Goal: Communication & Community: Participate in discussion

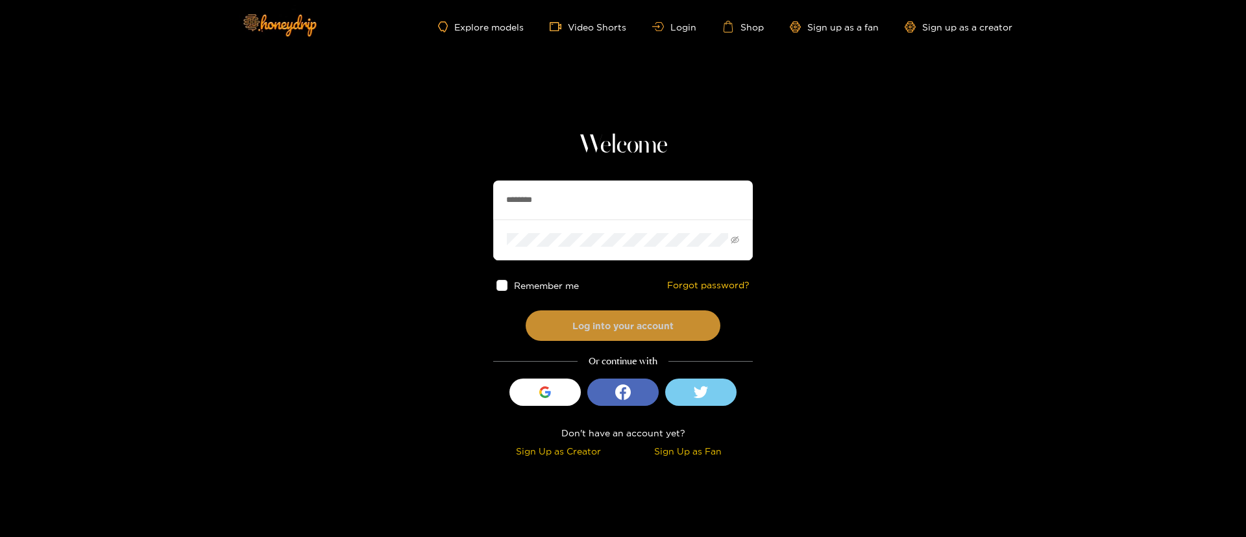
click at [614, 319] on button "Log into your account" at bounding box center [623, 325] width 195 height 30
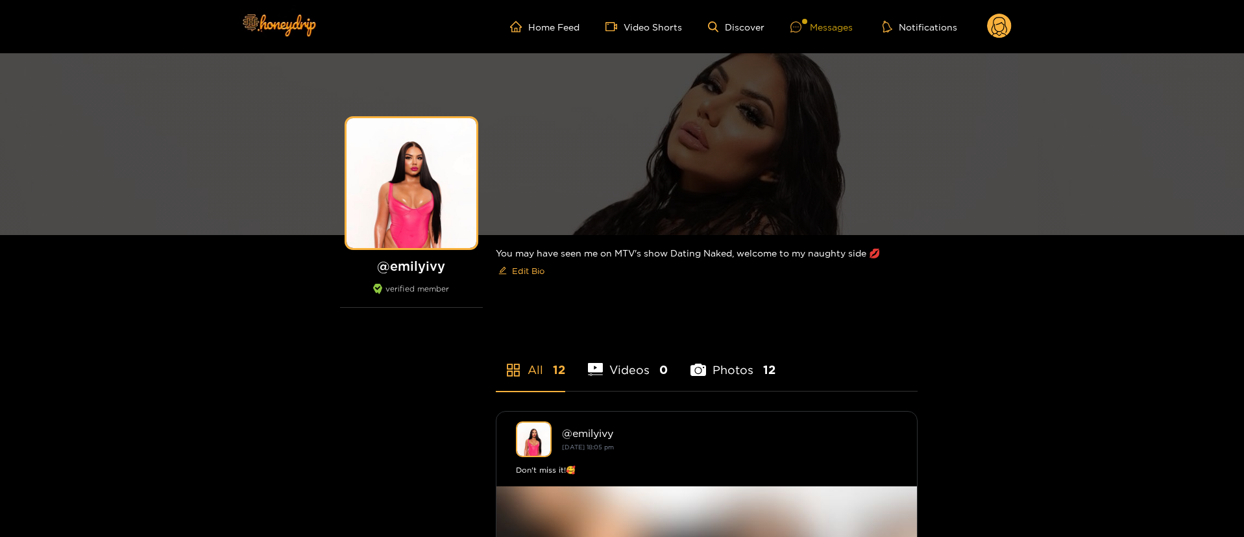
click at [808, 29] on div at bounding box center [799, 26] width 19 height 11
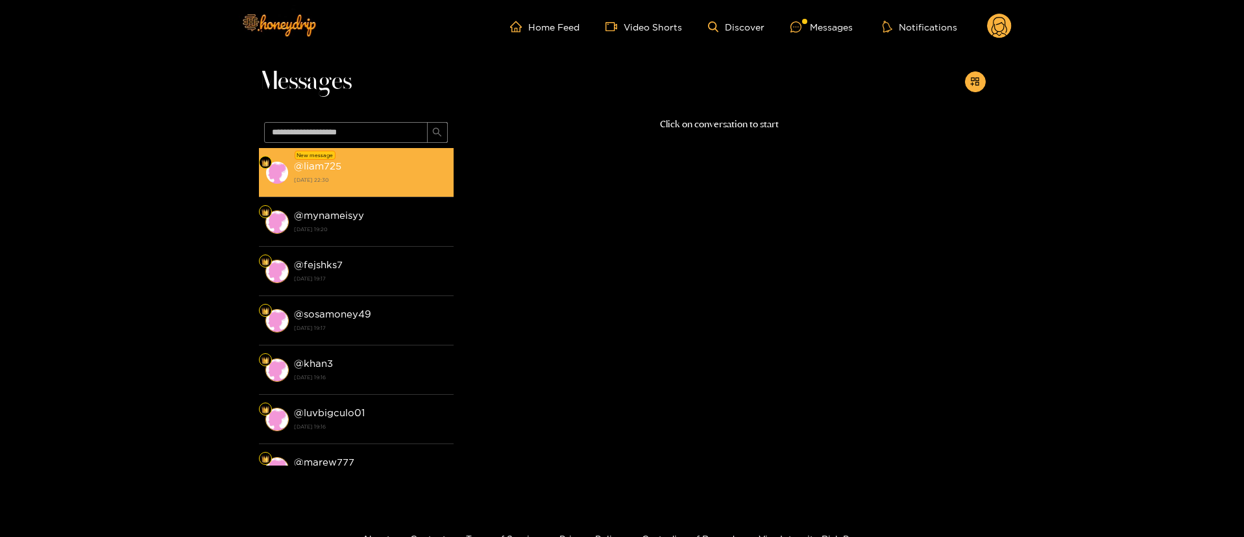
click at [380, 178] on strong "[DATE] 22:30" at bounding box center [370, 180] width 153 height 12
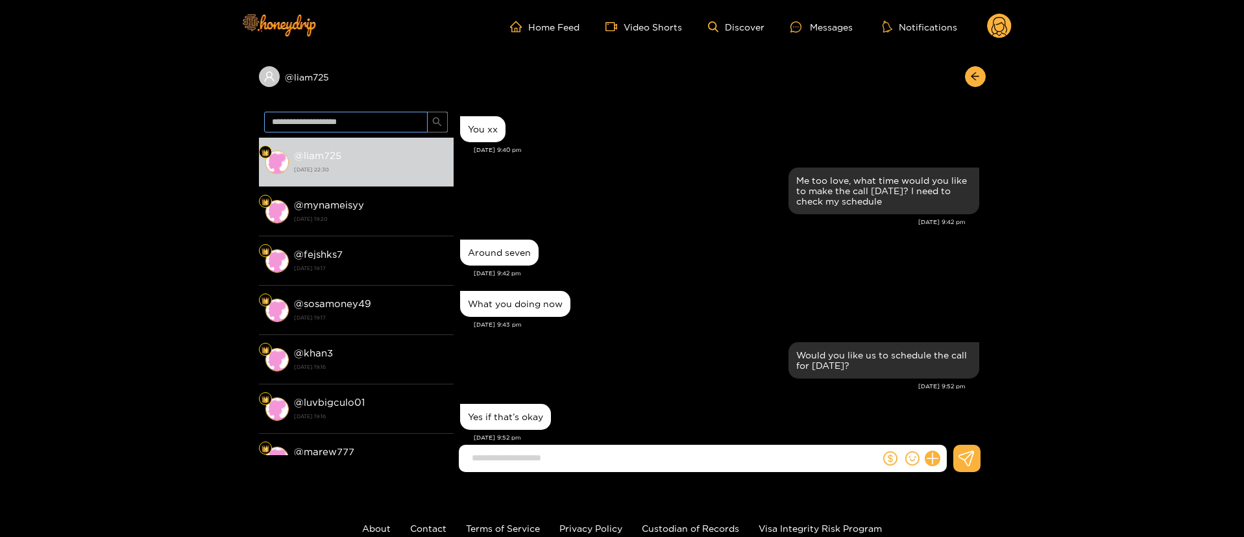
scroll to position [1100, 0]
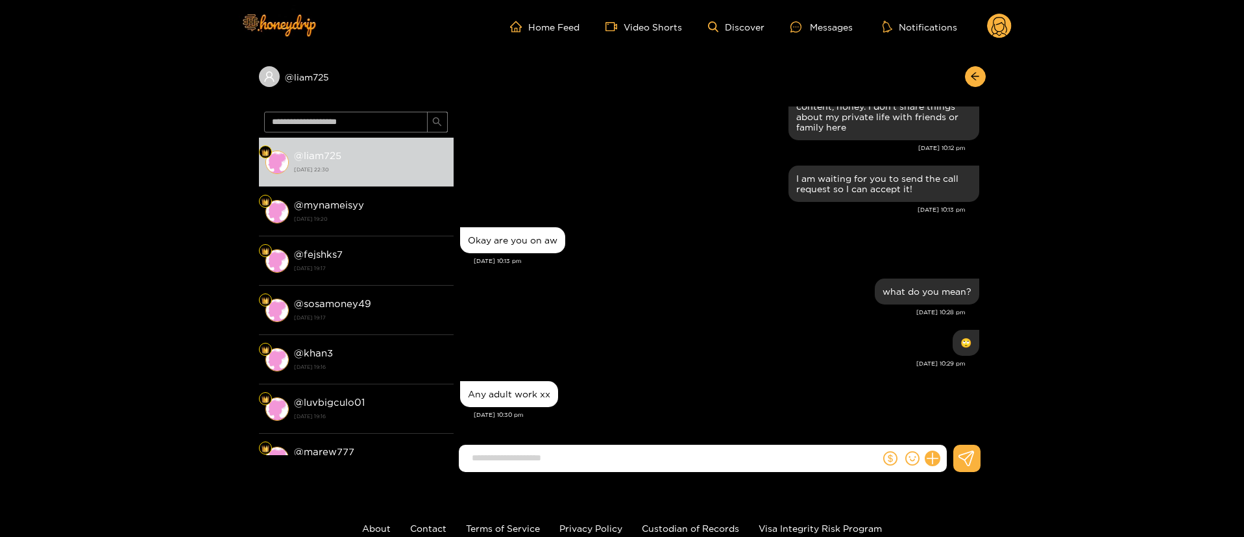
click at [575, 455] on input at bounding box center [672, 457] width 415 height 21
click at [646, 418] on div "[DATE] 10:30 pm" at bounding box center [726, 414] width 505 height 9
click at [579, 465] on input at bounding box center [672, 457] width 415 height 21
click at [525, 399] on div "Any adult work xx" at bounding box center [509, 394] width 98 height 26
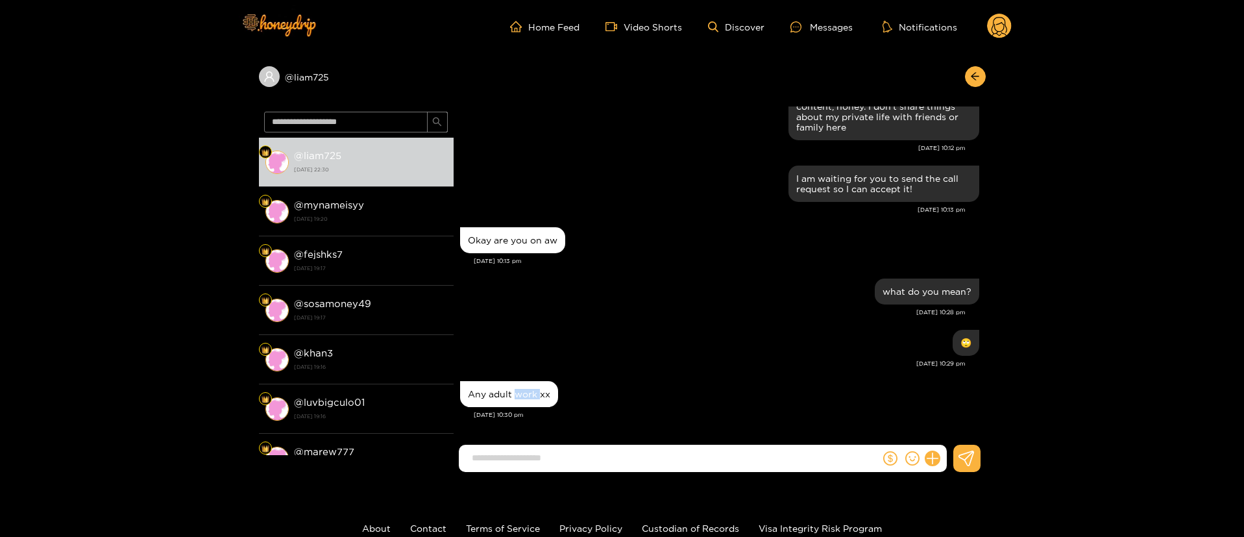
click at [525, 399] on div "Any adult work xx" at bounding box center [509, 394] width 98 height 26
copy div "Any adult work xx"
drag, startPoint x: 603, startPoint y: 443, endPoint x: 599, endPoint y: 459, distance: 16.7
click at [603, 448] on div "[PERSON_NAME] You xx [DATE] 9:40 pm Me too love, what time would you like to ma…" at bounding box center [720, 277] width 532 height 342
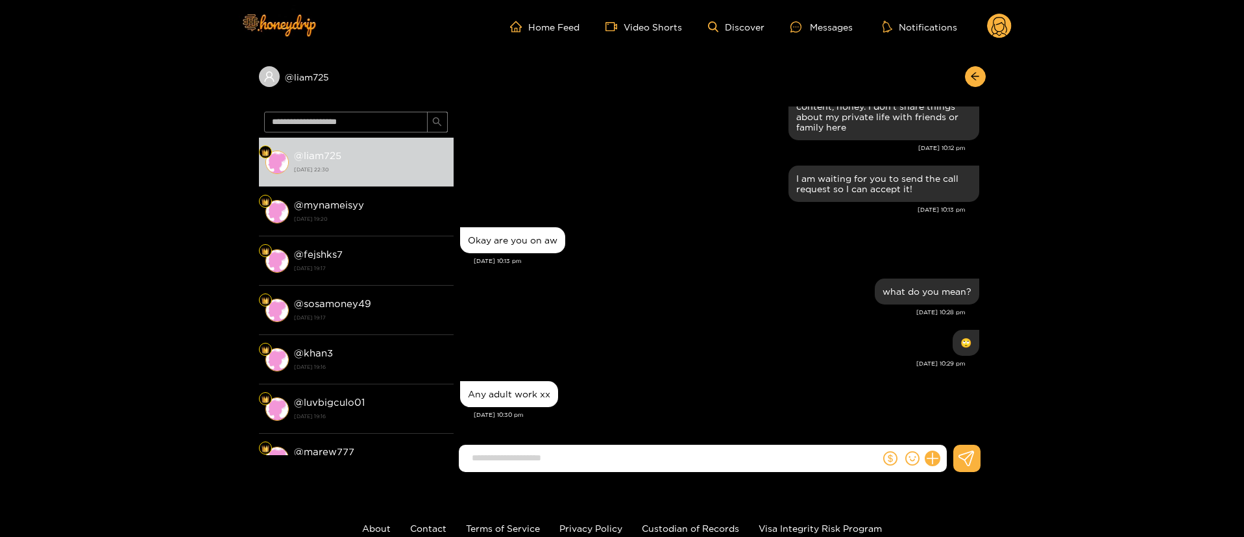
click at [599, 459] on input at bounding box center [672, 457] width 415 height 21
paste input "**********"
type input "**********"
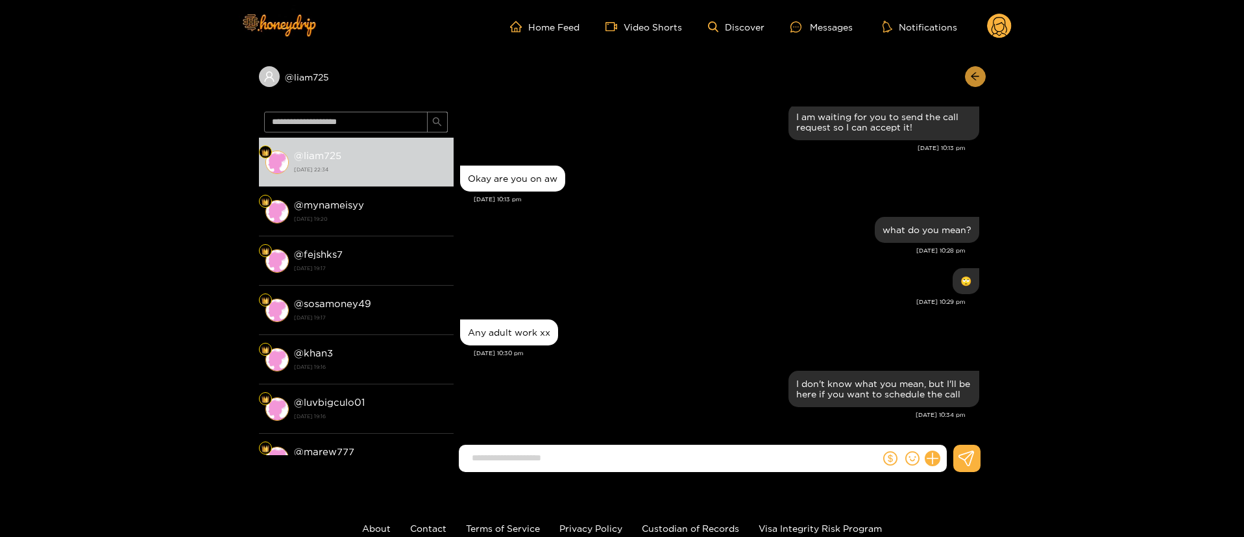
click at [979, 71] on icon "arrow-left" at bounding box center [975, 76] width 10 height 10
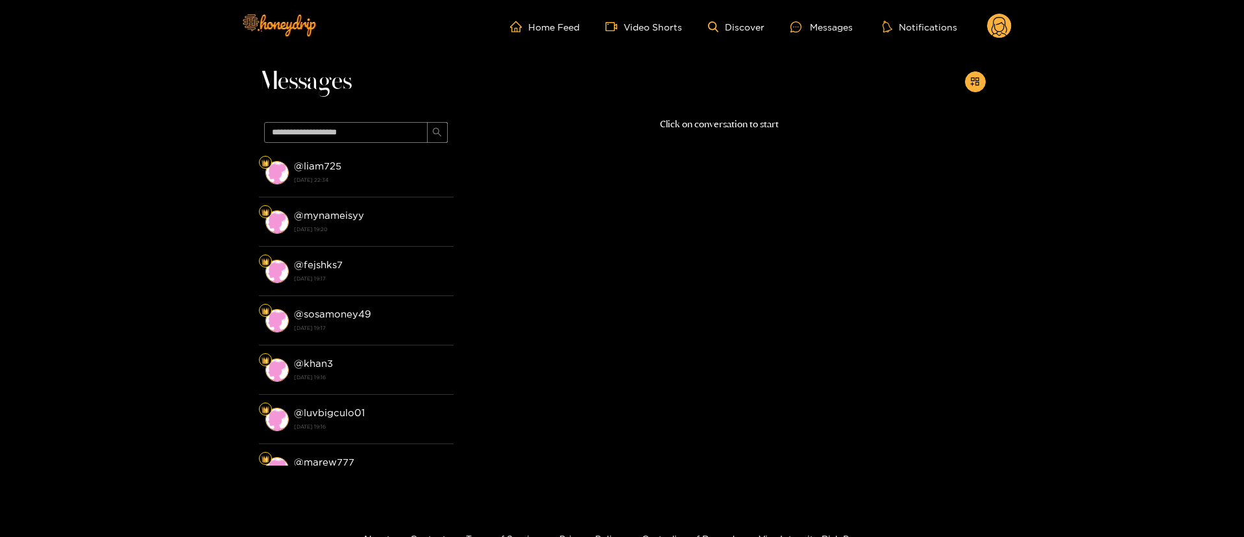
click at [985, 32] on ul "Home Feed Video Shorts Discover Messages Notifications" at bounding box center [761, 27] width 502 height 26
click at [995, 25] on icon at bounding box center [999, 28] width 16 height 23
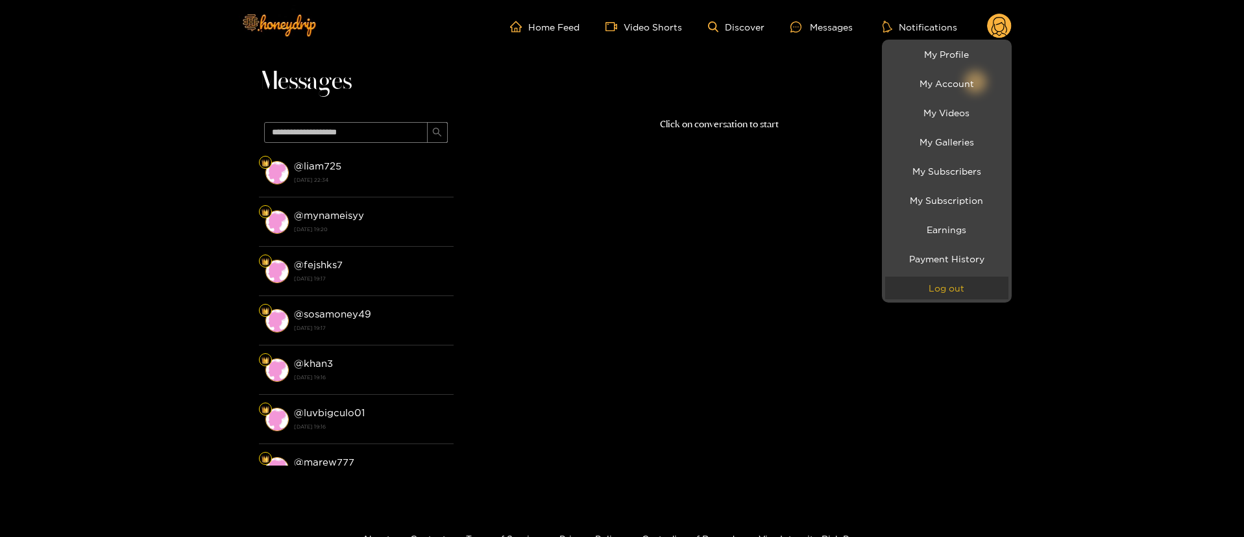
click at [953, 295] on button "Log out" at bounding box center [946, 287] width 123 height 23
